Goal: Task Accomplishment & Management: Use online tool/utility

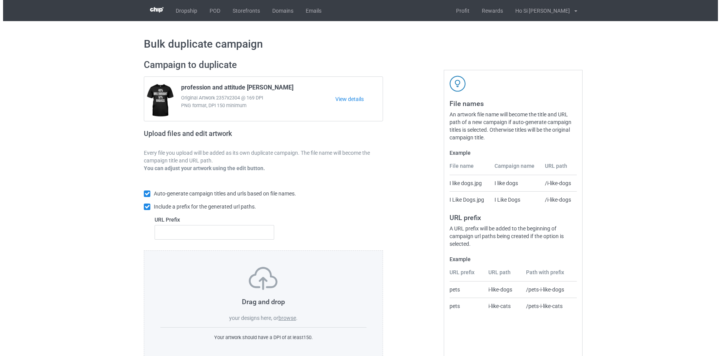
scroll to position [18, 0]
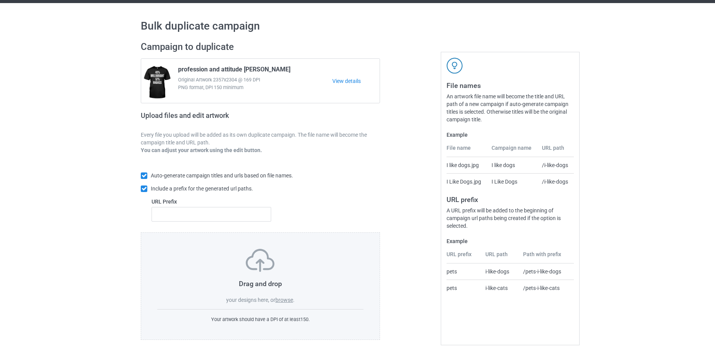
click at [282, 300] on label "browse" at bounding box center [284, 300] width 18 height 6
click at [0, 0] on input "browse" at bounding box center [0, 0] width 0 height 0
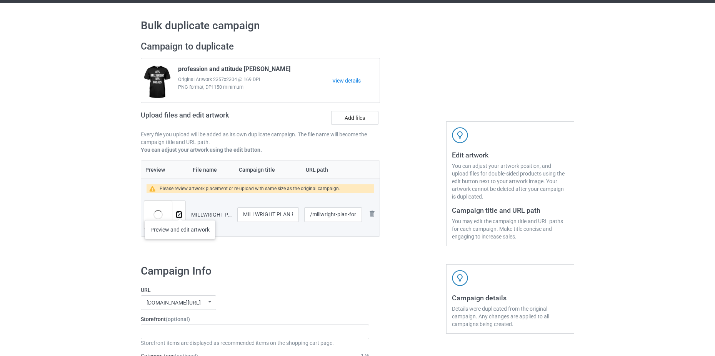
click at [180, 213] on img at bounding box center [178, 215] width 5 height 5
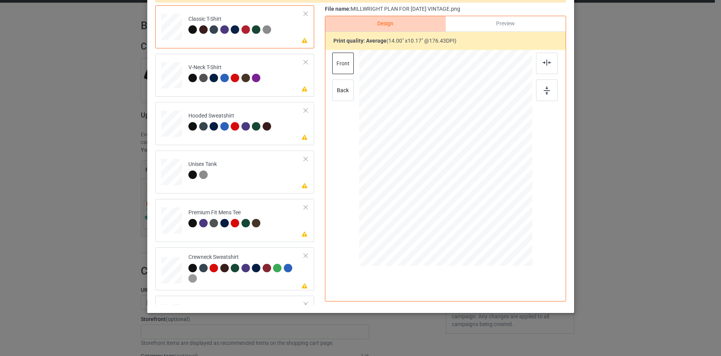
scroll to position [49, 0]
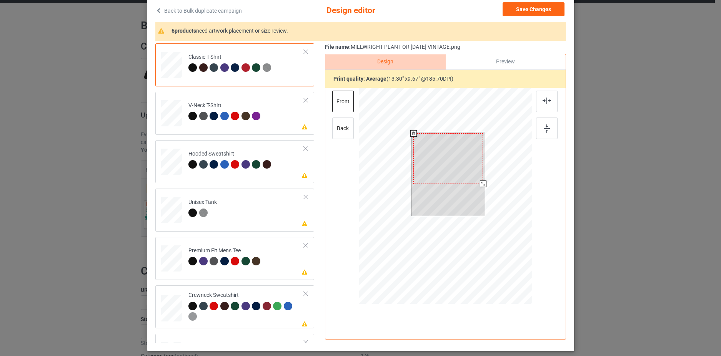
click at [481, 185] on div at bounding box center [482, 184] width 7 height 7
click at [658, 210] on div "Back to Bulk duplicate campaign Design editor Save Changes 6 products need artw…" at bounding box center [360, 178] width 721 height 356
drag, startPoint x: 277, startPoint y: 123, endPoint x: 289, endPoint y: 130, distance: 13.5
click at [277, 123] on td "Please review artwork placement V-Neck T-Shirt" at bounding box center [246, 112] width 124 height 34
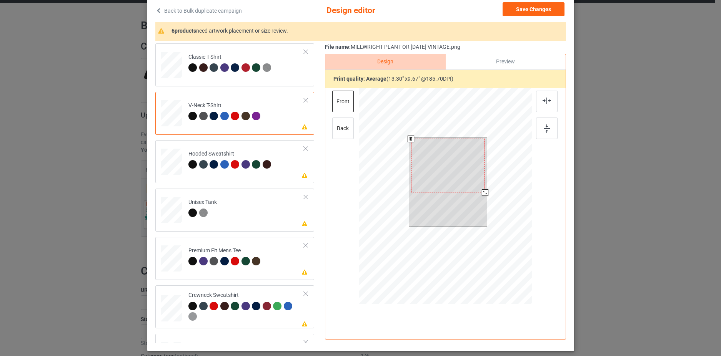
click at [454, 166] on div at bounding box center [448, 166] width 74 height 54
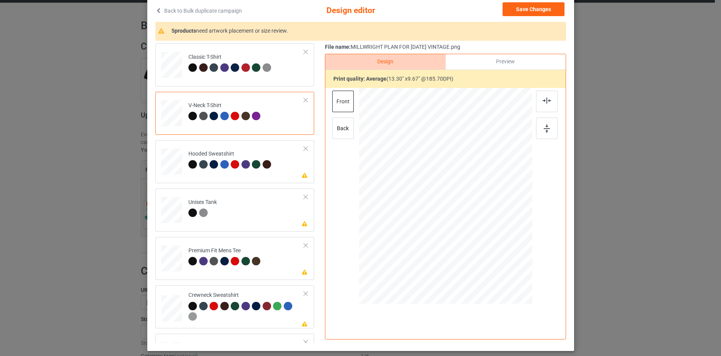
drag, startPoint x: 277, startPoint y: 168, endPoint x: 328, endPoint y: 179, distance: 51.4
click at [278, 169] on td "Please review artwork placement Hooded Sweatshirt" at bounding box center [246, 160] width 124 height 34
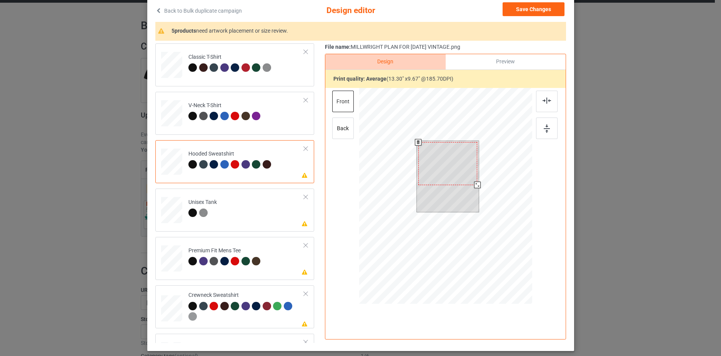
click at [444, 167] on div at bounding box center [447, 163] width 59 height 43
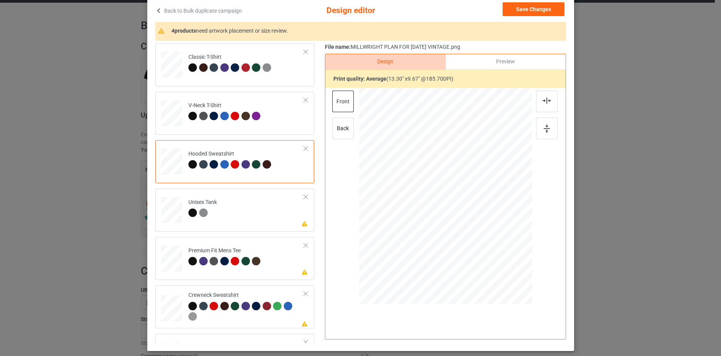
drag, startPoint x: 271, startPoint y: 213, endPoint x: 389, endPoint y: 226, distance: 118.4
click at [272, 213] on td "Please review artwork placement Unisex Tank" at bounding box center [246, 209] width 124 height 34
click at [449, 172] on div at bounding box center [449, 172] width 63 height 46
click at [281, 268] on td "Please review artwork placement Premium Fit Mens Tee" at bounding box center [246, 257] width 124 height 34
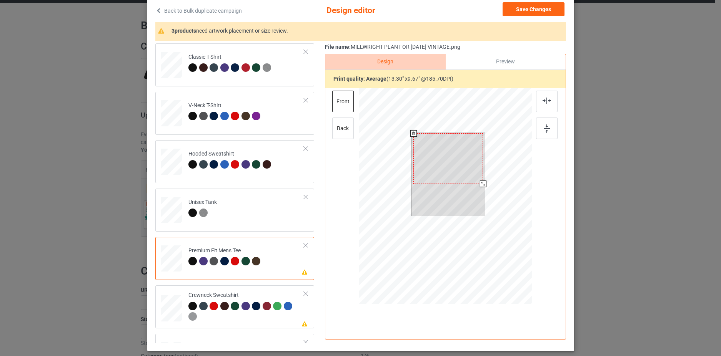
click at [455, 174] on div at bounding box center [448, 158] width 70 height 51
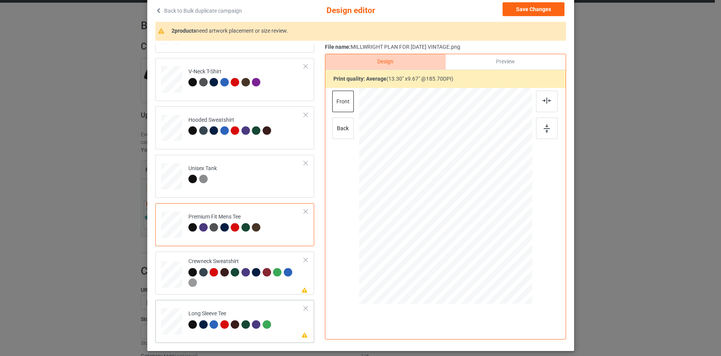
scroll to position [87, 0]
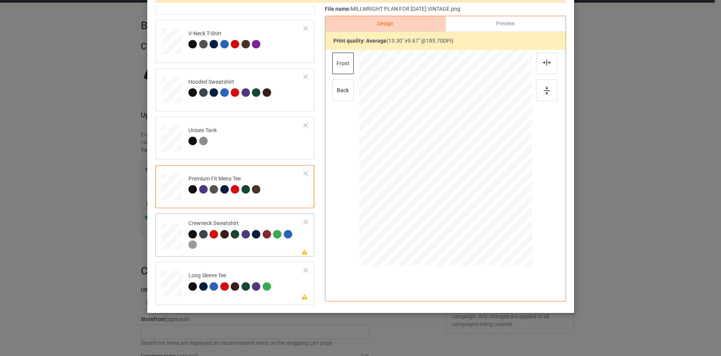
click at [296, 246] on td "Please review artwork placement Crewneck Sweatshirt" at bounding box center [246, 235] width 124 height 37
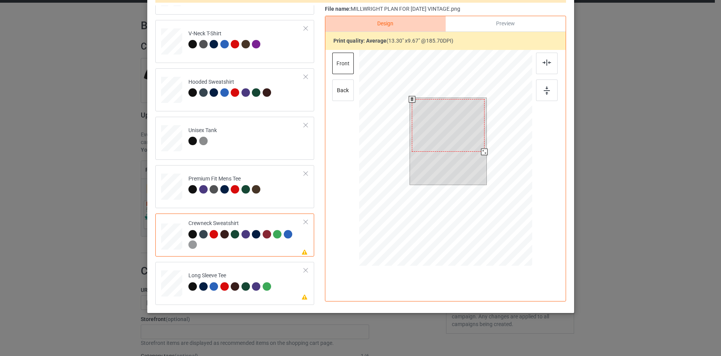
click at [457, 118] on div at bounding box center [448, 125] width 73 height 53
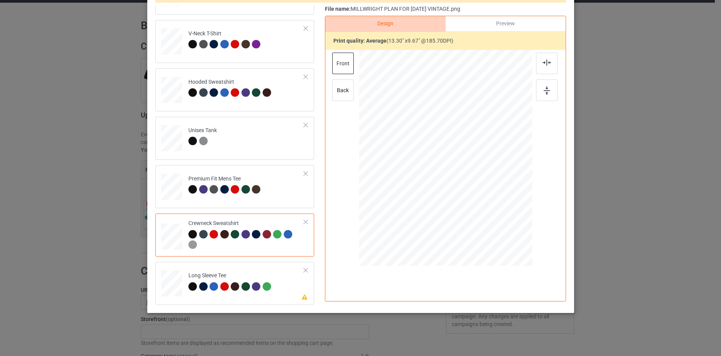
drag, startPoint x: 290, startPoint y: 291, endPoint x: 334, endPoint y: 249, distance: 60.4
click at [291, 291] on td "Please review artwork placement Long Sleeve Tee" at bounding box center [246, 282] width 124 height 34
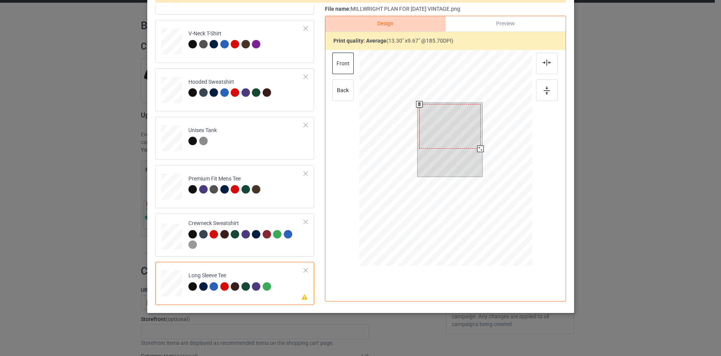
click at [452, 120] on div at bounding box center [450, 126] width 62 height 45
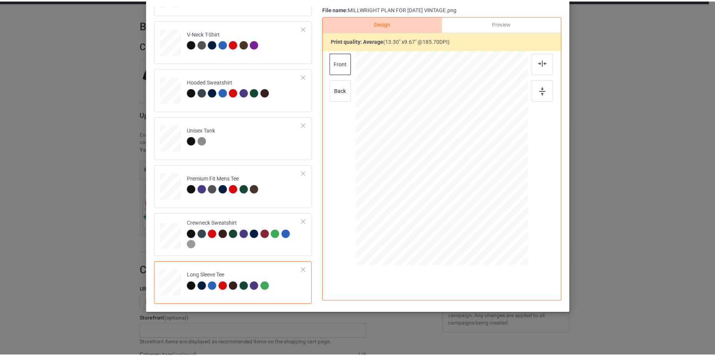
scroll to position [0, 0]
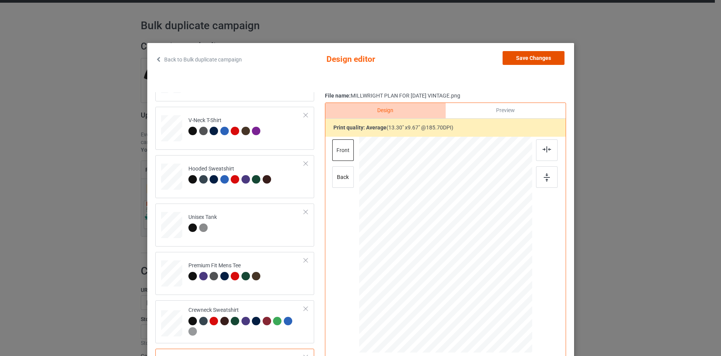
click at [511, 55] on button "Save Changes" at bounding box center [534, 58] width 62 height 14
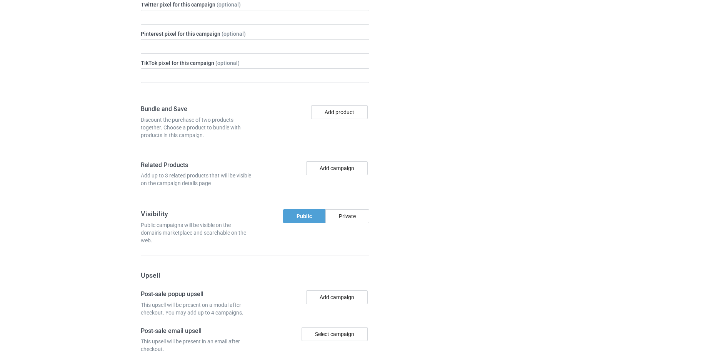
scroll to position [631, 0]
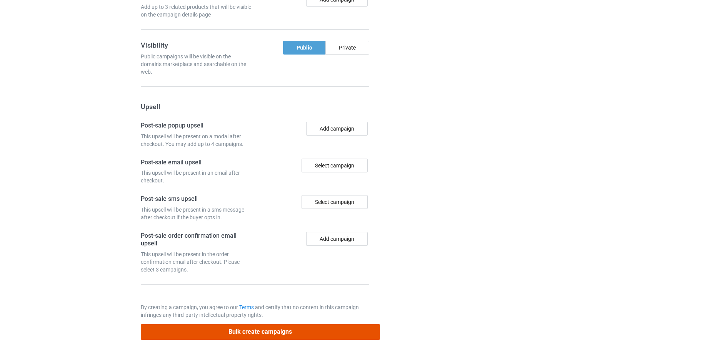
click at [285, 331] on button "Bulk create campaigns" at bounding box center [260, 333] width 239 height 16
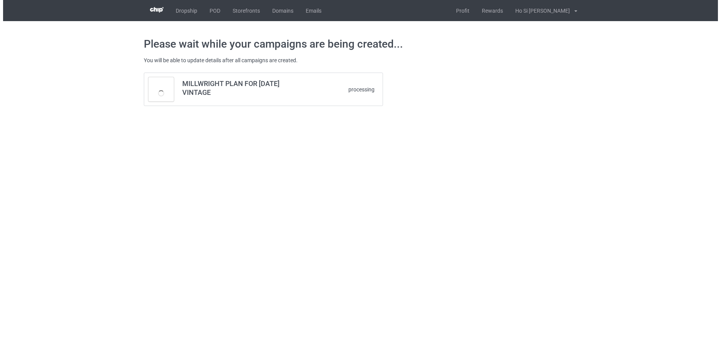
scroll to position [0, 0]
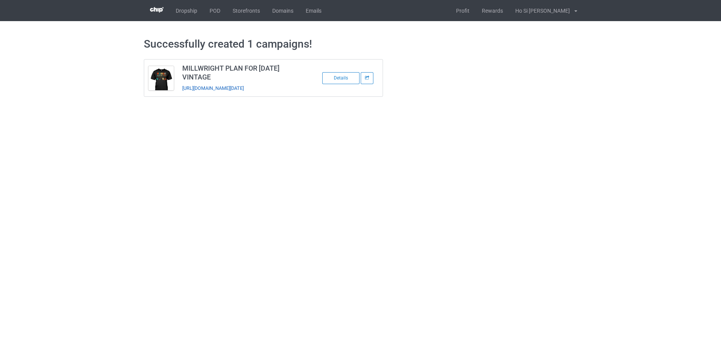
click at [206, 90] on link "[URL][DOMAIN_NAME][DATE]" at bounding box center [213, 88] width 62 height 6
